Goal: Information Seeking & Learning: Get advice/opinions

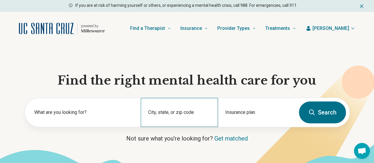
click at [195, 113] on div "City, state, or zip code" at bounding box center [179, 112] width 77 height 29
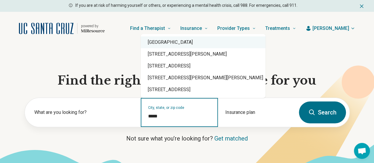
click at [201, 46] on div "Santa Cruz, CA 95062" at bounding box center [203, 42] width 125 height 12
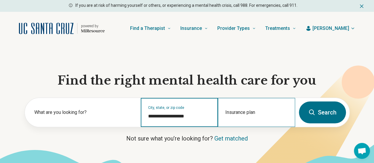
type input "**********"
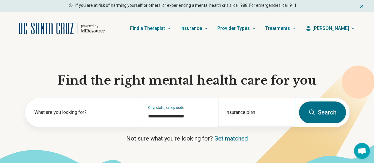
click at [246, 111] on div "Insurance plan" at bounding box center [256, 112] width 77 height 29
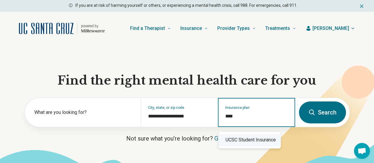
click at [270, 141] on div "UCSC Student Insurance" at bounding box center [249, 140] width 62 height 12
type input "**********"
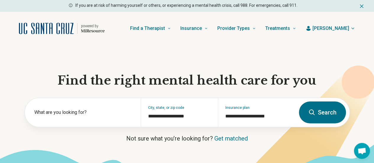
click at [321, 114] on button "Search" at bounding box center [322, 112] width 47 height 22
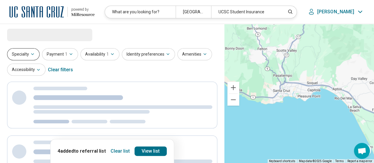
select select "***"
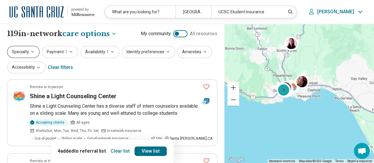
click at [28, 51] on button "Specialty" at bounding box center [23, 52] width 33 height 12
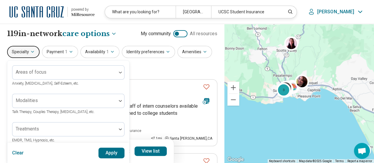
click at [36, 68] on div "Areas of focus" at bounding box center [68, 72] width 112 height 14
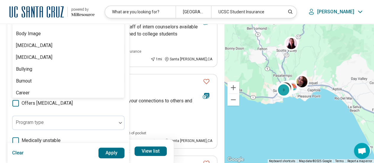
scroll to position [207, 0]
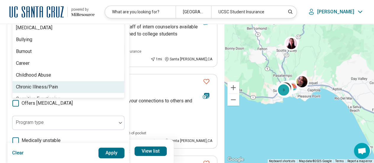
click at [61, 82] on div "Chronic Illness/Pain" at bounding box center [68, 87] width 112 height 12
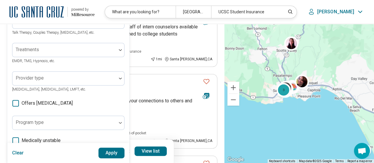
click at [105, 151] on button "Apply" at bounding box center [111, 153] width 26 height 11
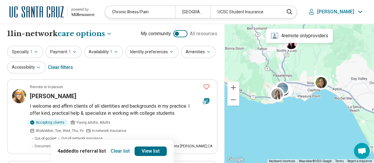
click at [124, 150] on button "Clear list" at bounding box center [120, 150] width 24 height 9
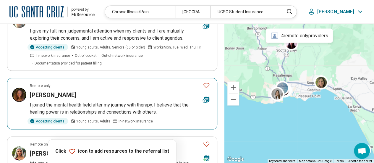
scroll to position [621, 0]
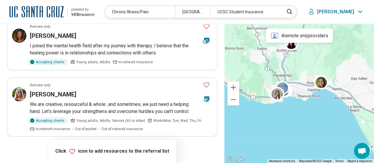
click at [119, 148] on button "2" at bounding box center [119, 152] width 9 height 9
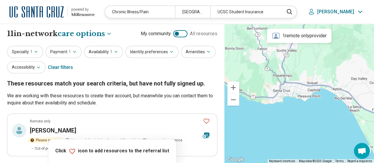
scroll to position [59, 0]
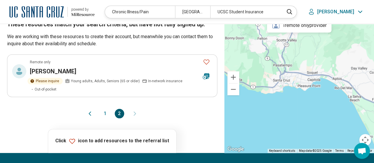
click at [106, 113] on button "1" at bounding box center [105, 113] width 9 height 9
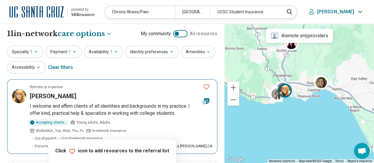
click at [153, 94] on div "[PERSON_NAME]" at bounding box center [114, 96] width 168 height 8
click at [209, 85] on icon "Favorite" at bounding box center [206, 86] width 7 height 7
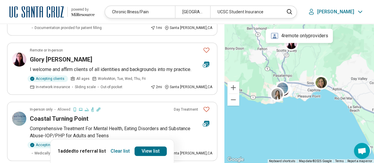
scroll to position [177, 0]
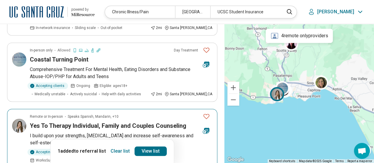
click at [208, 113] on icon "Favorite" at bounding box center [206, 116] width 7 height 7
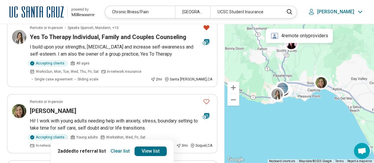
scroll to position [296, 0]
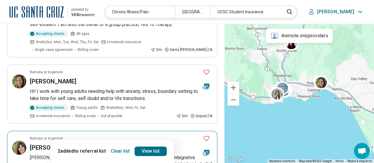
click at [69, 131] on article "Remote or In-person Amanda Flynn Amanda supports healing using a trauma-informe…" at bounding box center [112, 164] width 210 height 66
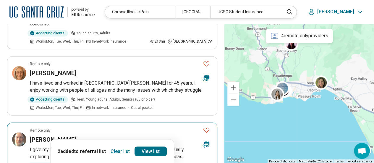
scroll to position [532, 0]
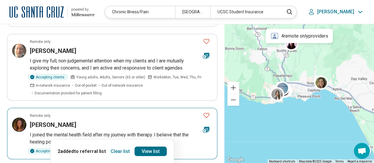
click at [192, 148] on div "Accepting clients Young adults, Adults In-network insurance" at bounding box center [121, 151] width 182 height 7
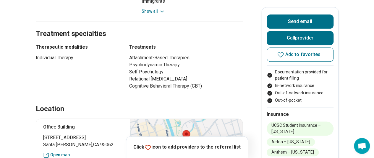
scroll to position [237, 0]
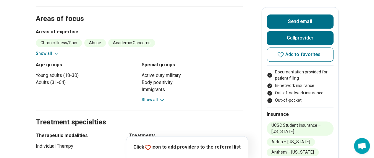
click at [164, 98] on icon at bounding box center [162, 100] width 6 height 6
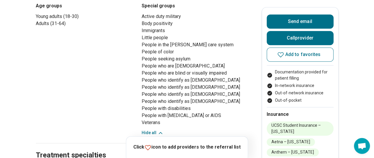
scroll to position [118, 0]
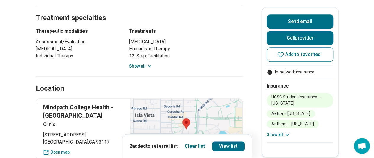
scroll to position [355, 0]
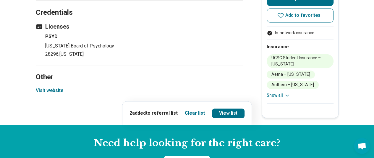
scroll to position [473, 0]
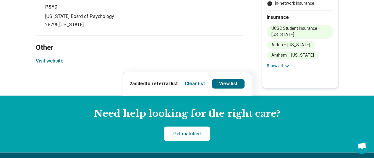
click at [62, 61] on button "Visit website" at bounding box center [49, 61] width 27 height 7
click at [232, 82] on link "View list" at bounding box center [228, 83] width 33 height 9
